Goal: Understand site structure: Understand site structure

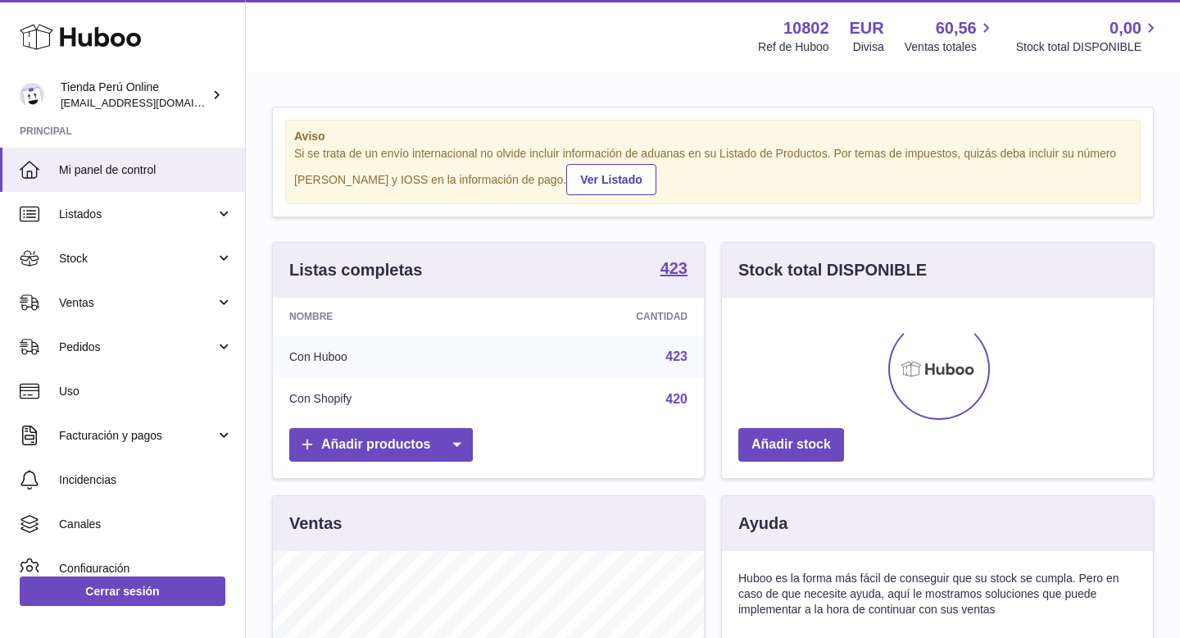
scroll to position [256, 431]
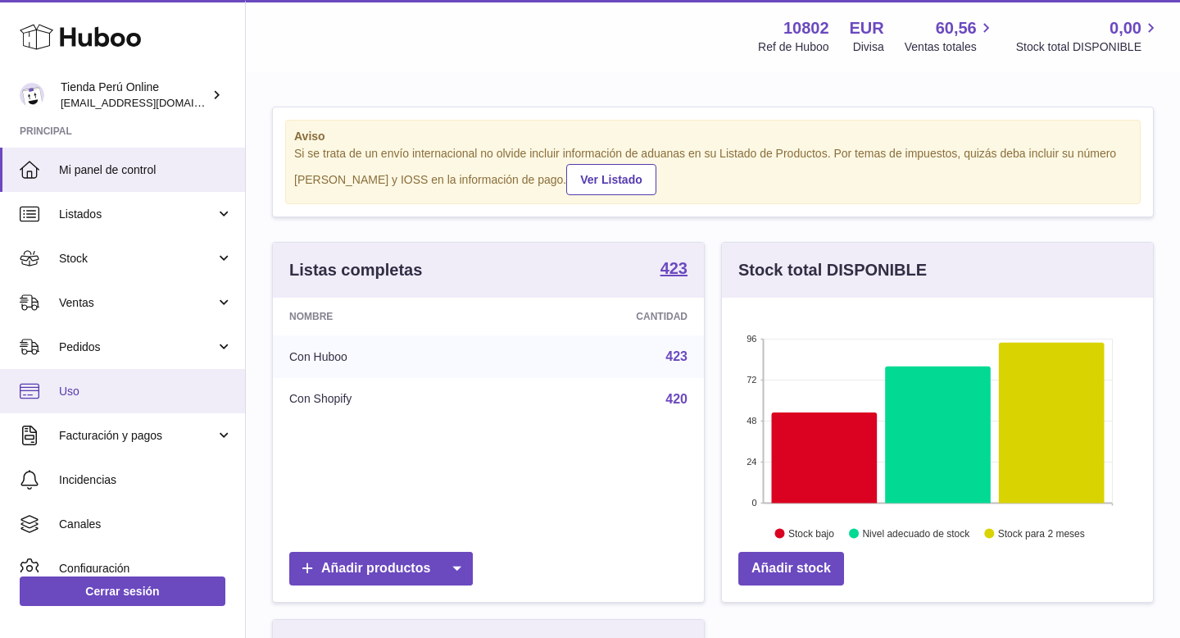
click at [119, 375] on link "Uso" at bounding box center [122, 391] width 245 height 44
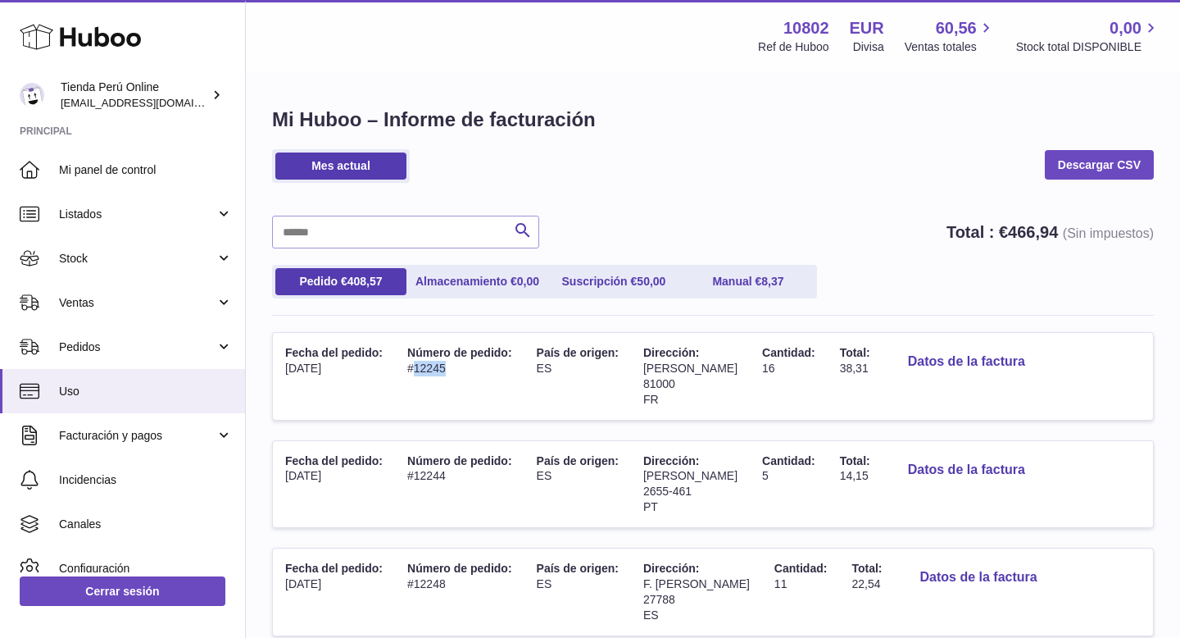
drag, startPoint x: 415, startPoint y: 371, endPoint x: 456, endPoint y: 371, distance: 41.0
click at [456, 371] on td "Número de pedido: #12245" at bounding box center [460, 376] width 130 height 87
copy td "12245"
click at [1085, 170] on link "Descargar CSV" at bounding box center [1099, 165] width 109 height 30
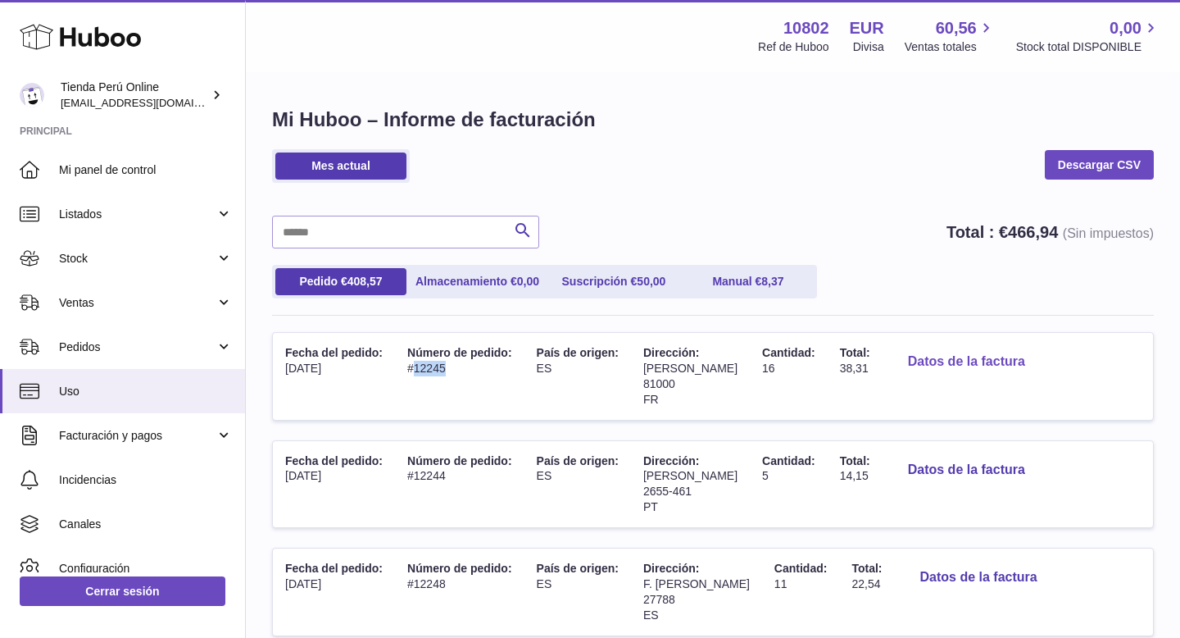
click at [964, 362] on button "Datos de la factura" at bounding box center [966, 362] width 143 height 34
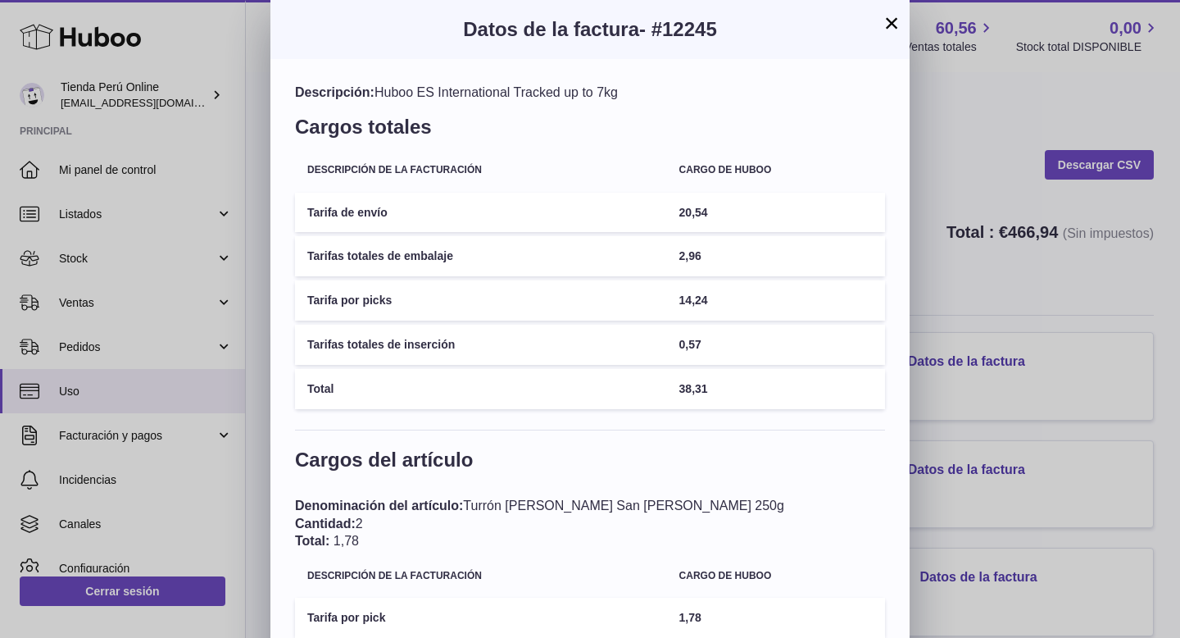
drag, startPoint x: 668, startPoint y: 30, endPoint x: 756, endPoint y: 31, distance: 87.7
click at [756, 31] on h3 "Datos de la factura - #12245" at bounding box center [590, 29] width 590 height 26
copy span "12245"
click at [884, 29] on button "×" at bounding box center [892, 23] width 20 height 20
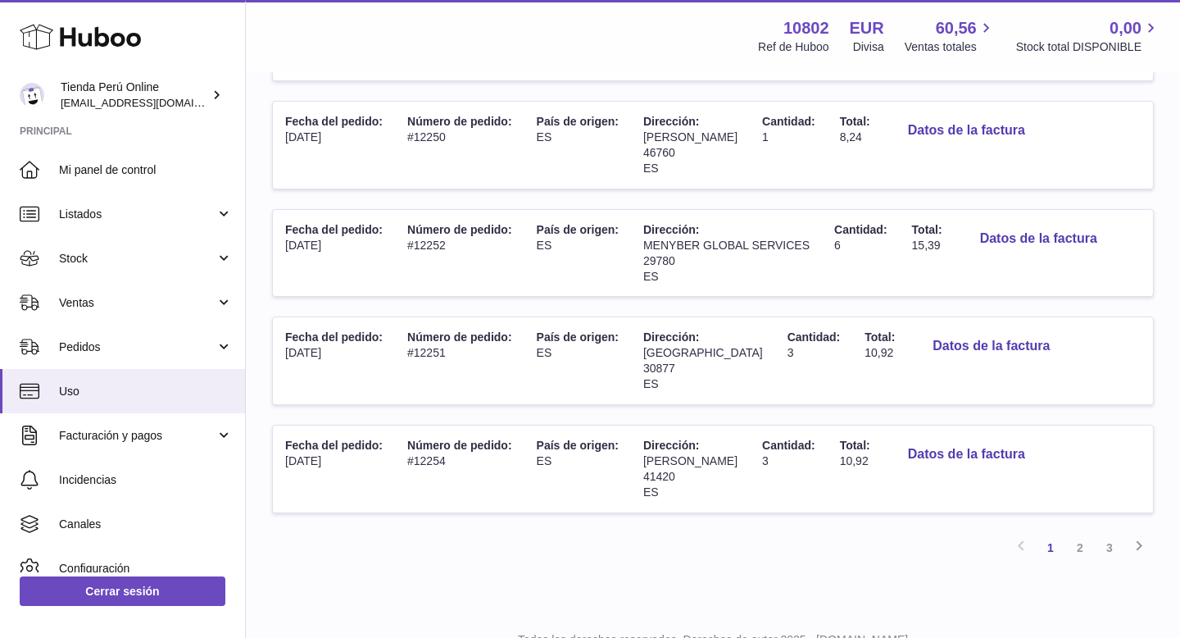
scroll to position [882, 0]
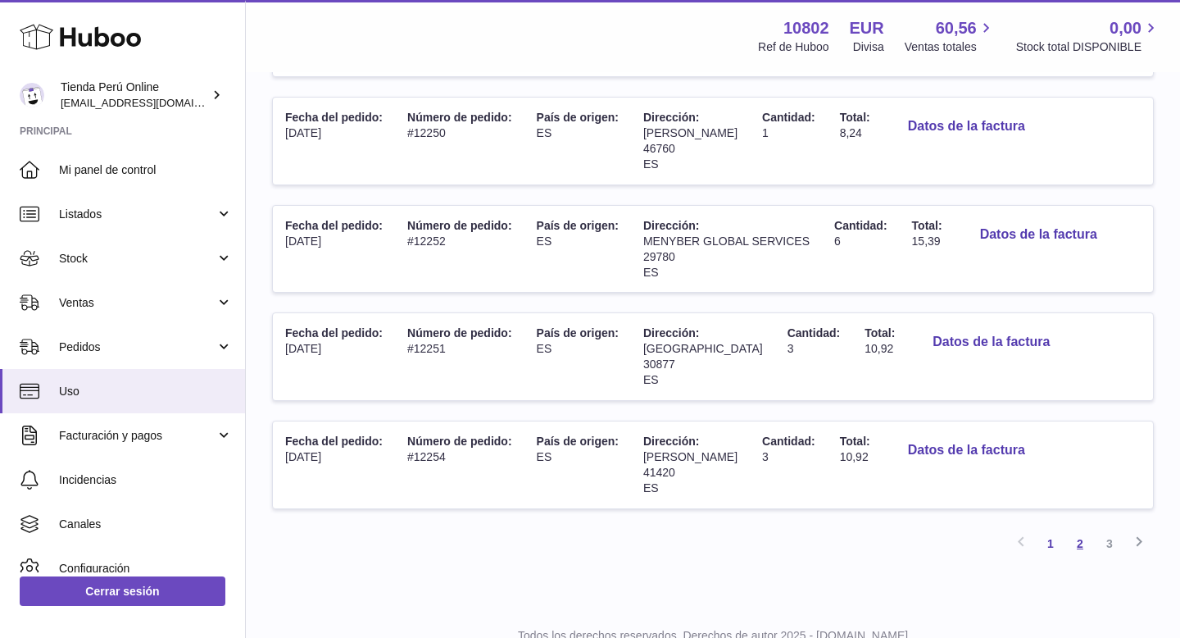
click at [1084, 550] on link "2" at bounding box center [1081, 544] width 30 height 30
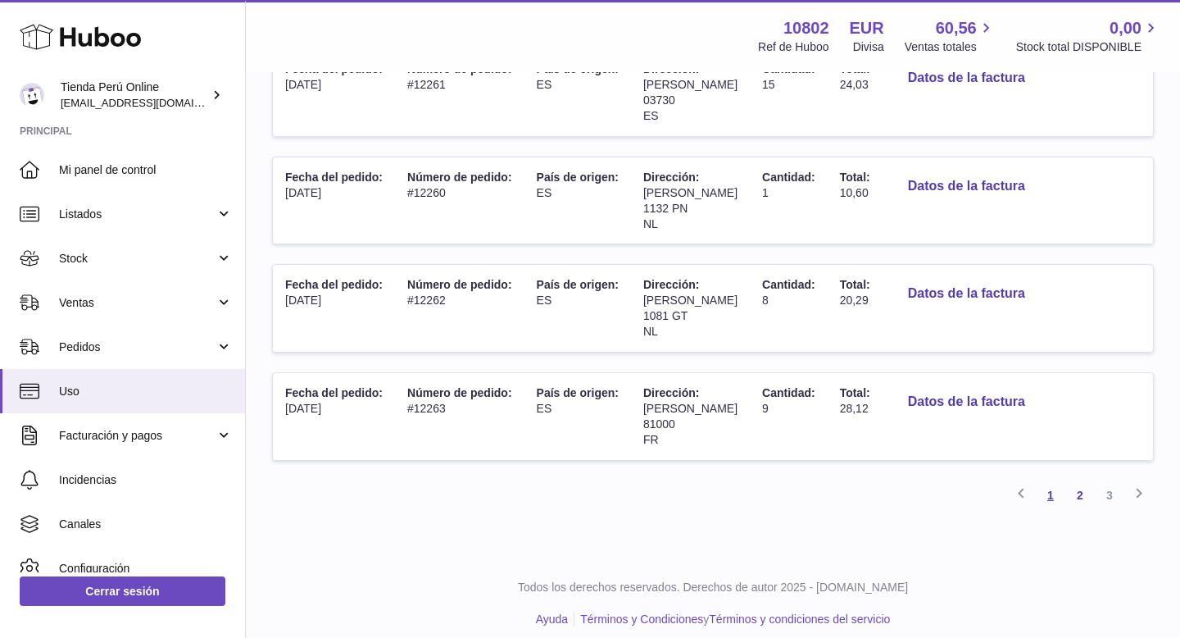
click at [1055, 494] on link "1" at bounding box center [1051, 495] width 30 height 30
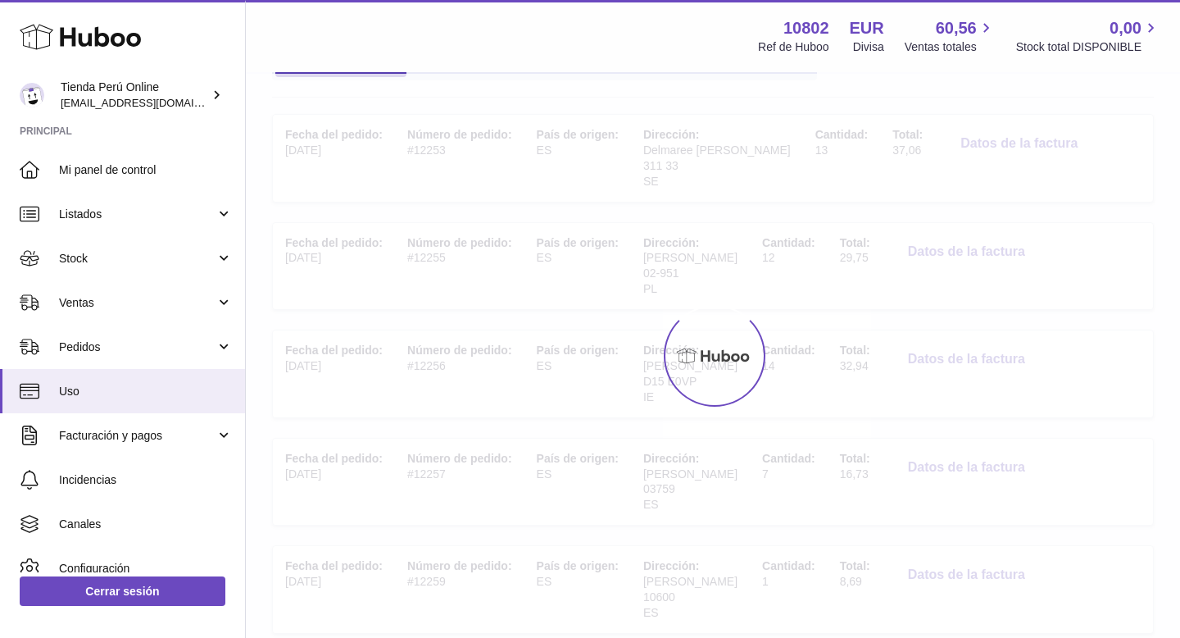
scroll to position [74, 0]
